Goal: Information Seeking & Learning: Learn about a topic

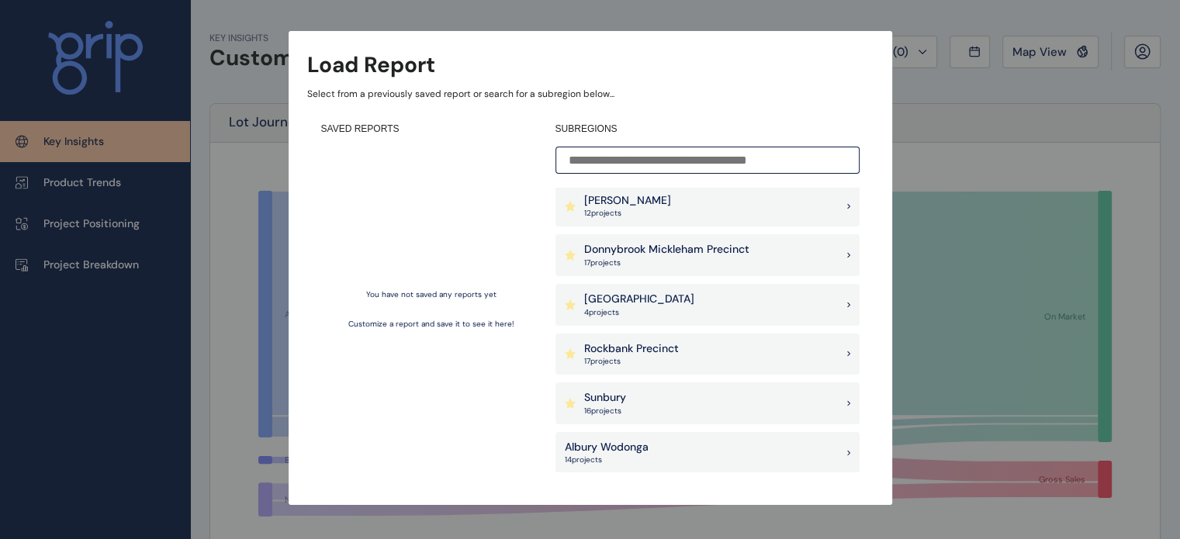
scroll to position [2, 0]
click at [783, 305] on div "Pakenham East 4 project s" at bounding box center [707, 306] width 304 height 42
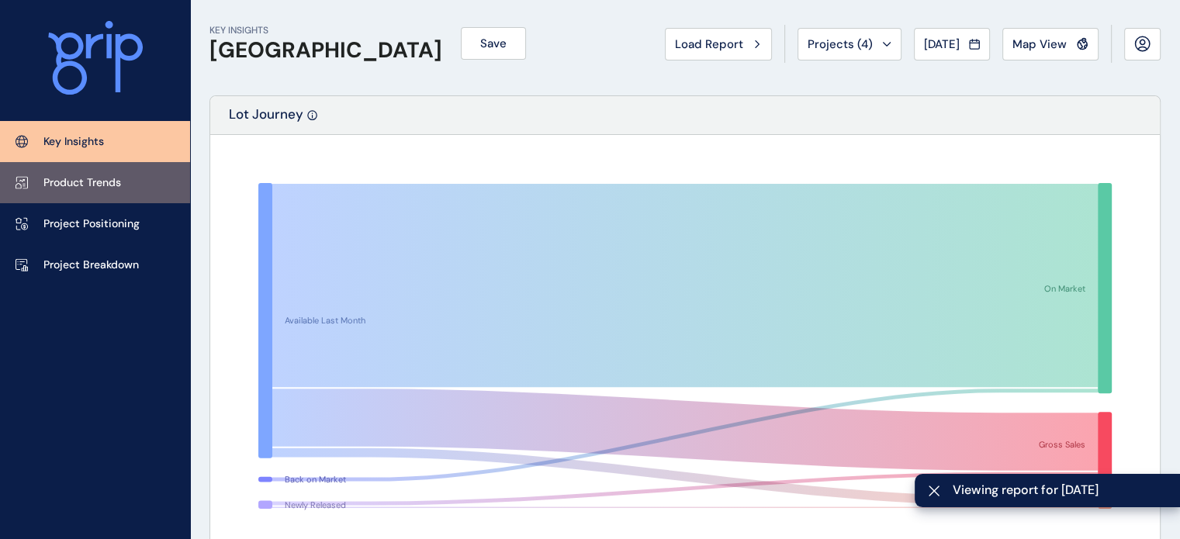
scroll to position [9, 0]
click at [136, 193] on link "Product Trends" at bounding box center [95, 182] width 190 height 41
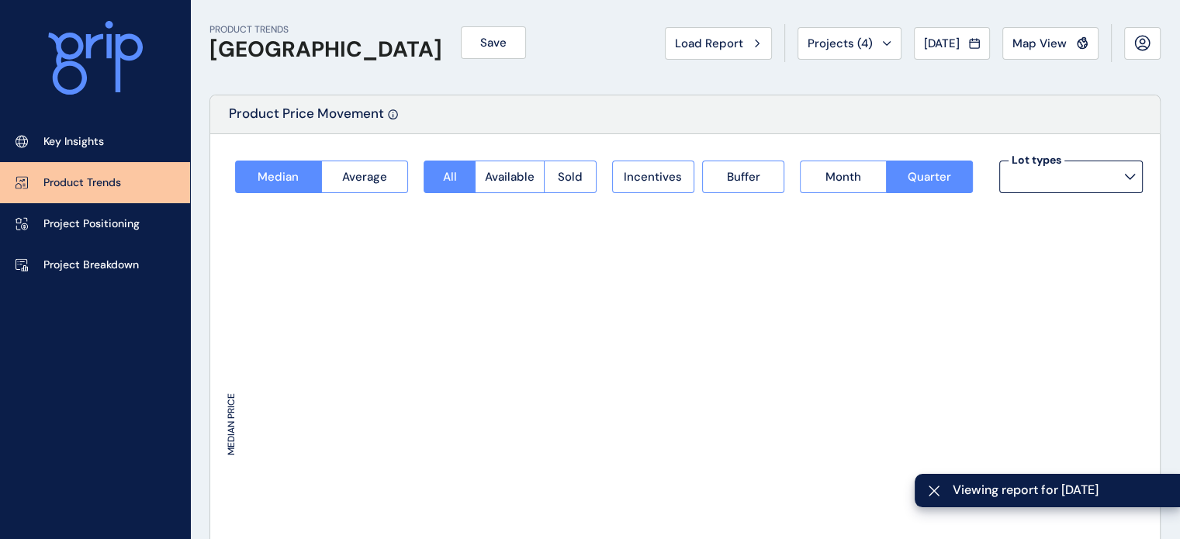
type input "**********"
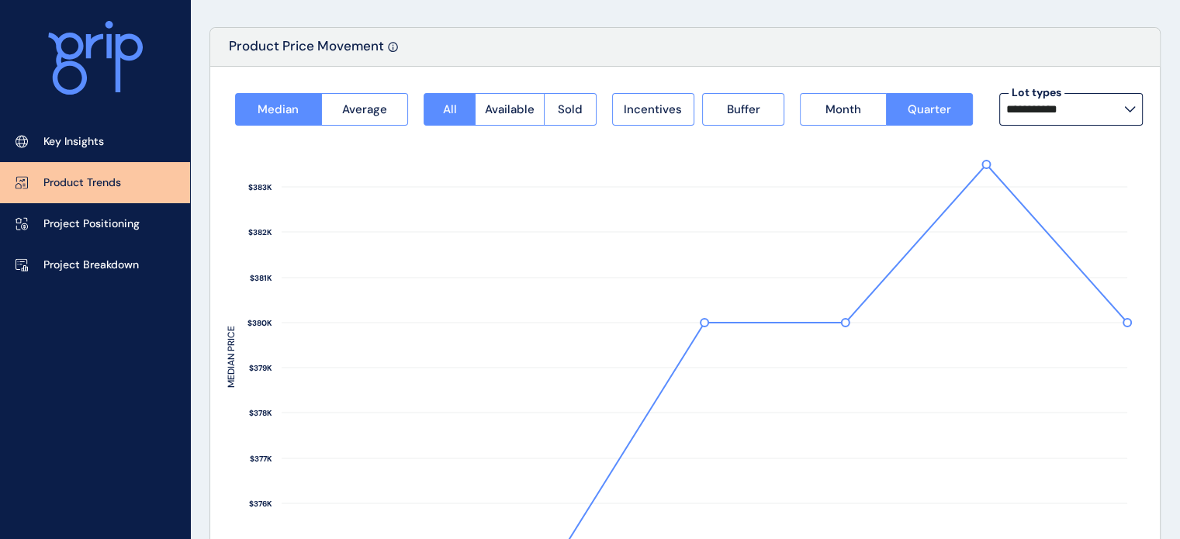
scroll to position [81, 0]
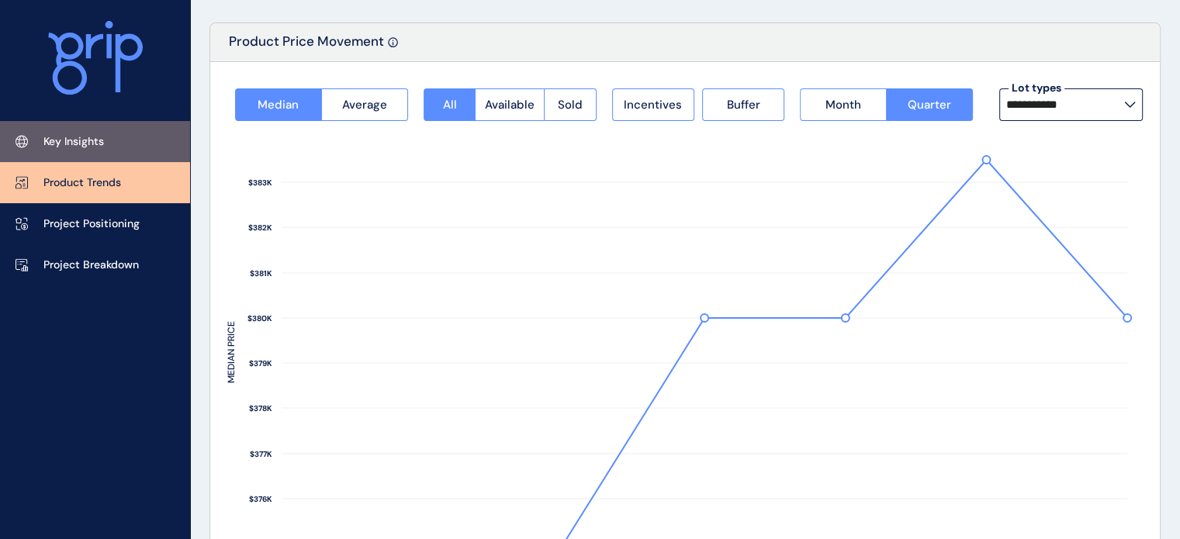
click at [120, 136] on link "Key Insights" at bounding box center [95, 141] width 190 height 41
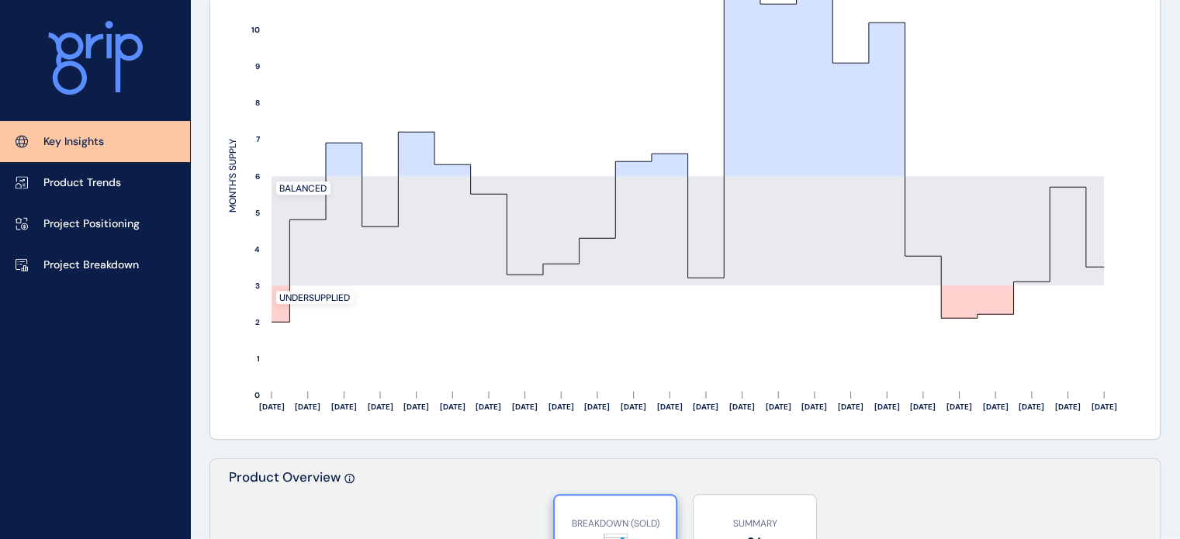
scroll to position [1501, 0]
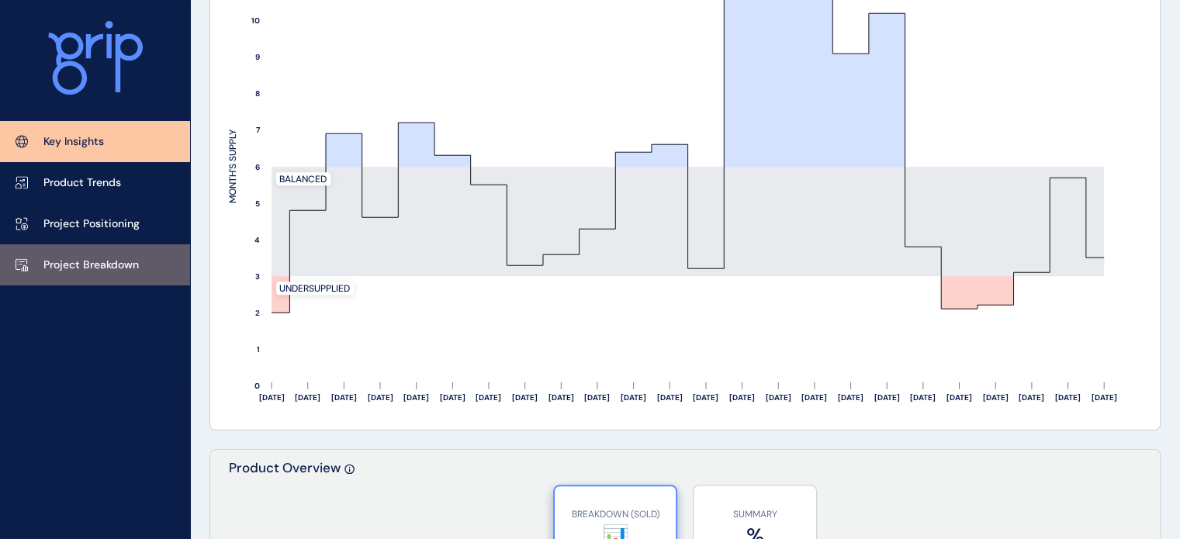
click at [99, 268] on p "Project Breakdown" at bounding box center [90, 265] width 95 height 16
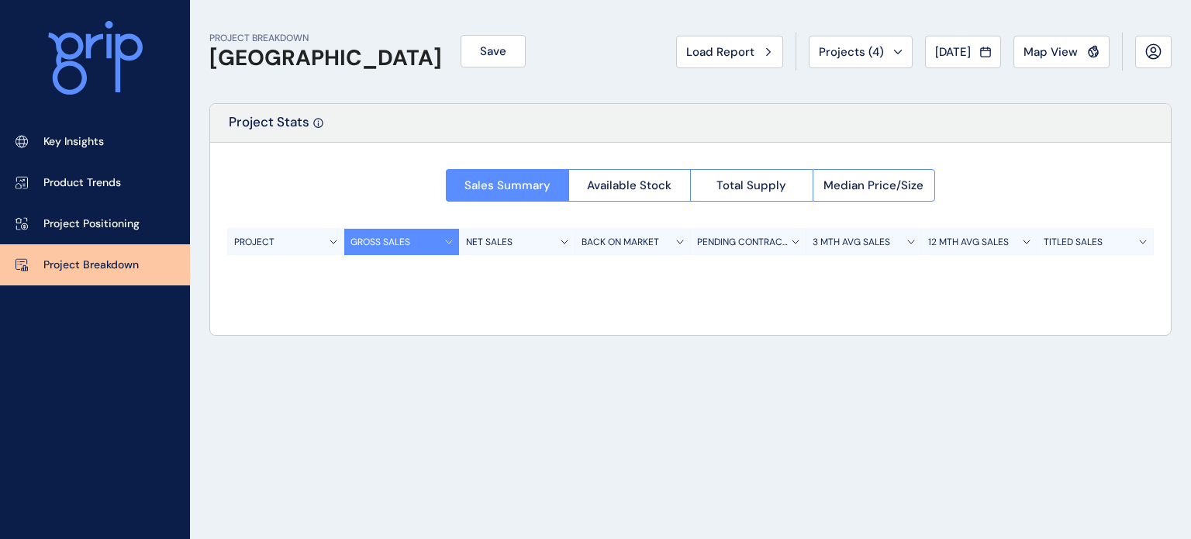
click at [99, 268] on p "Project Breakdown" at bounding box center [90, 265] width 95 height 16
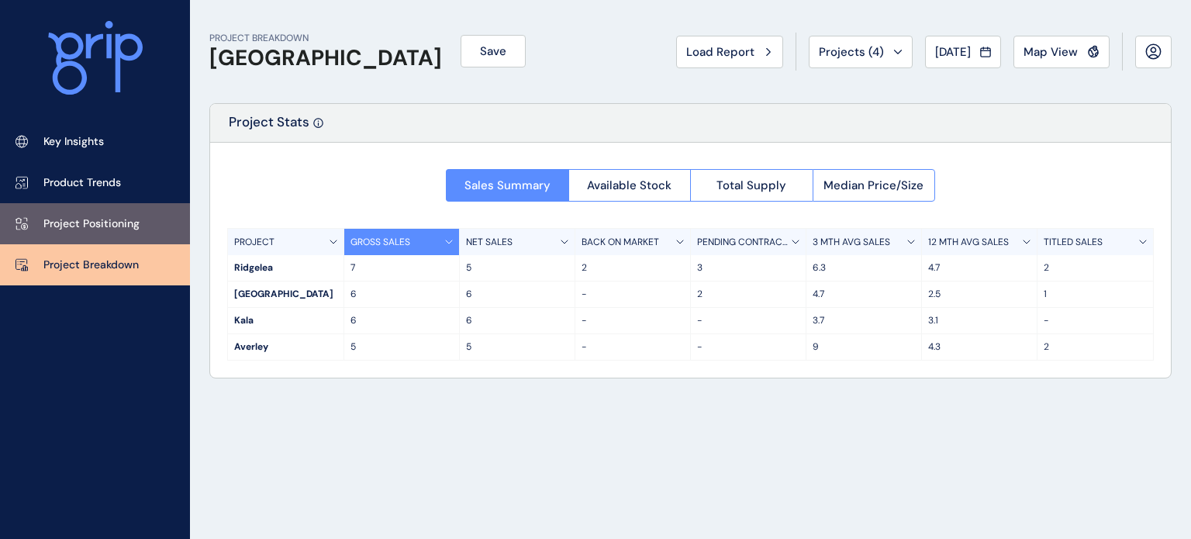
click at [103, 227] on p "Project Positioning" at bounding box center [91, 224] width 96 height 16
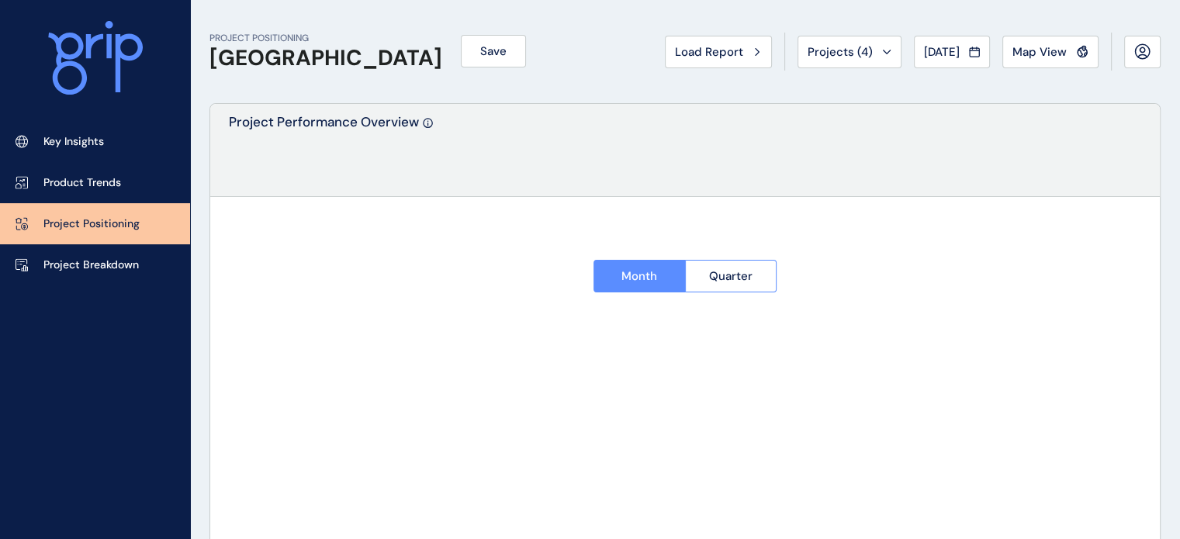
type input "********"
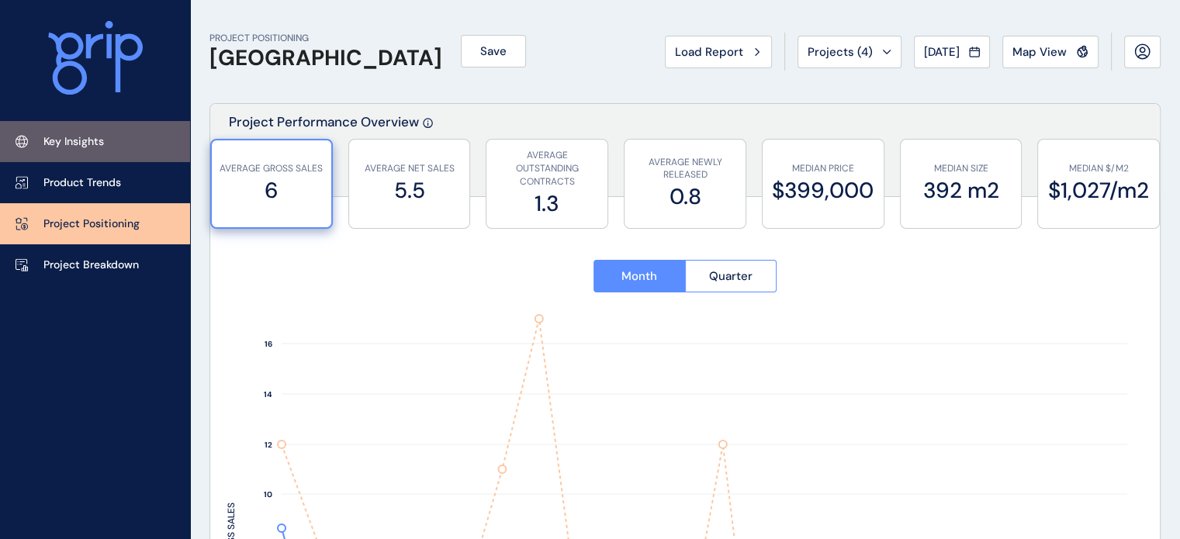
click at [92, 136] on p "Key Insights" at bounding box center [73, 142] width 60 height 16
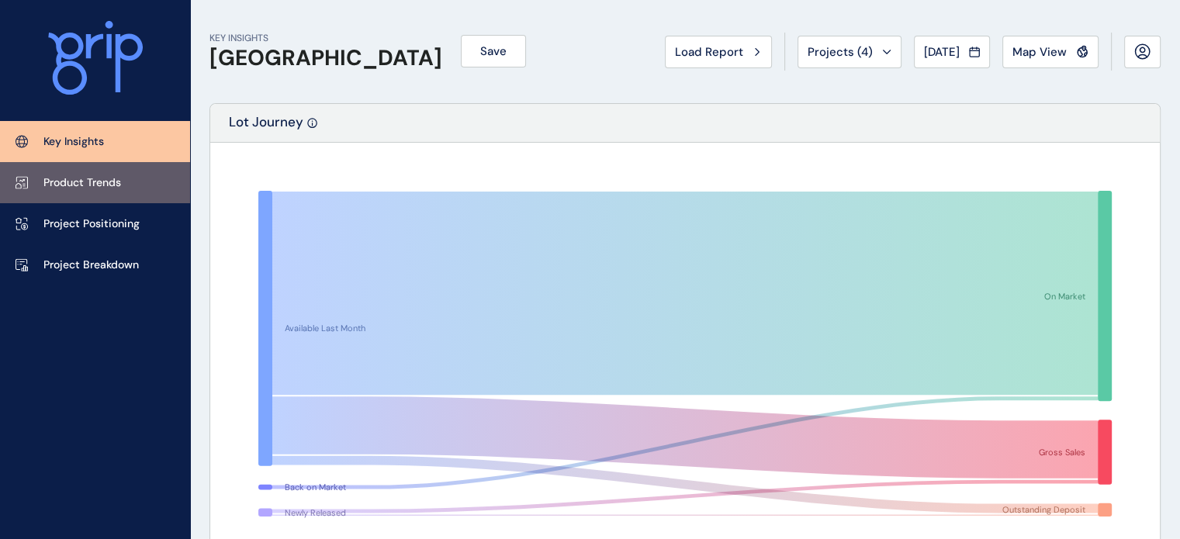
click at [150, 185] on link "Product Trends" at bounding box center [95, 182] width 190 height 41
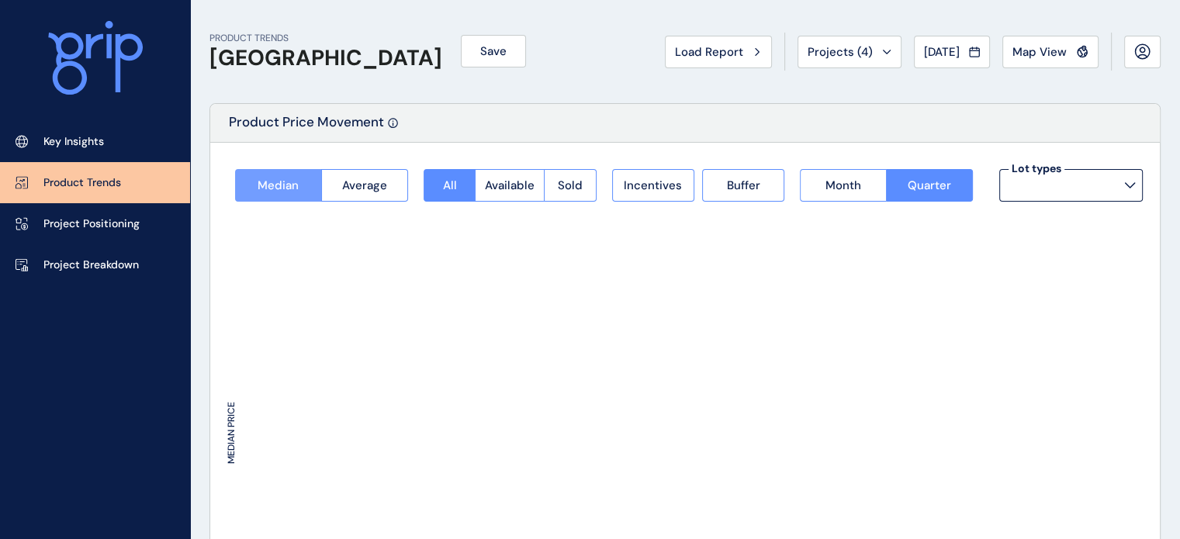
type input "**********"
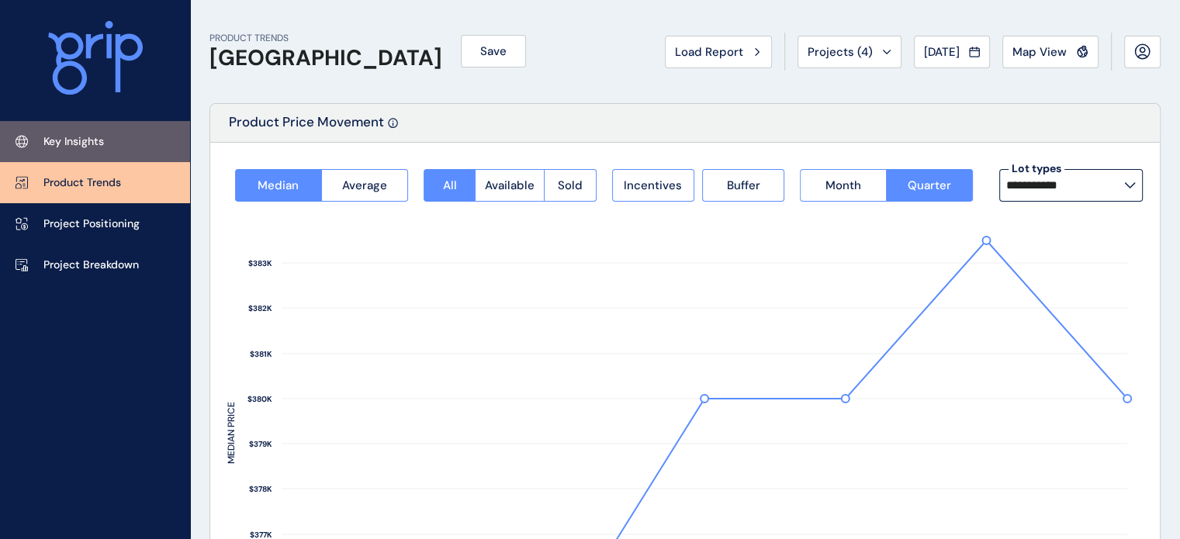
click at [116, 136] on link "Key Insights" at bounding box center [95, 141] width 190 height 41
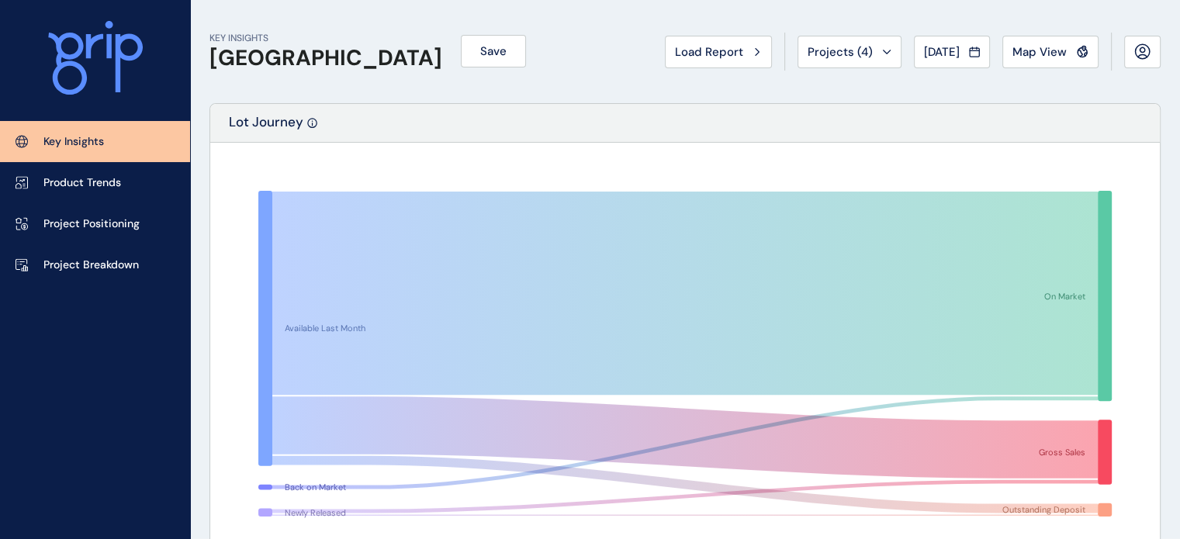
click at [113, 148] on link "Key Insights" at bounding box center [95, 141] width 190 height 41
